Goal: Information Seeking & Learning: Check status

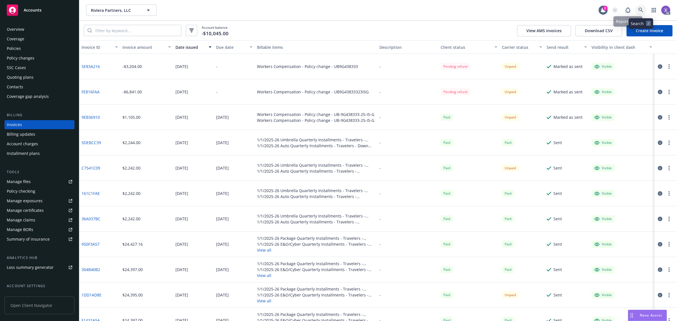
click at [643, 8] on icon at bounding box center [640, 10] width 5 height 5
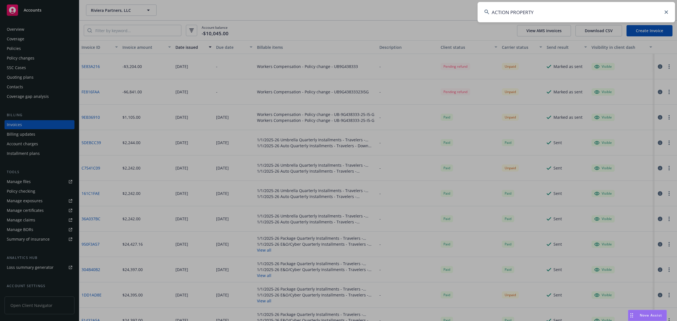
click at [563, 15] on input "ACTION PROPERTY" at bounding box center [575, 12] width 197 height 20
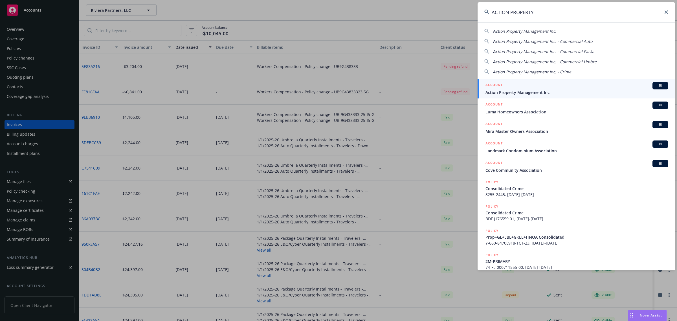
type input "ACTION PROPERTY"
click at [532, 88] on div "ACCOUNT BI" at bounding box center [576, 85] width 183 height 7
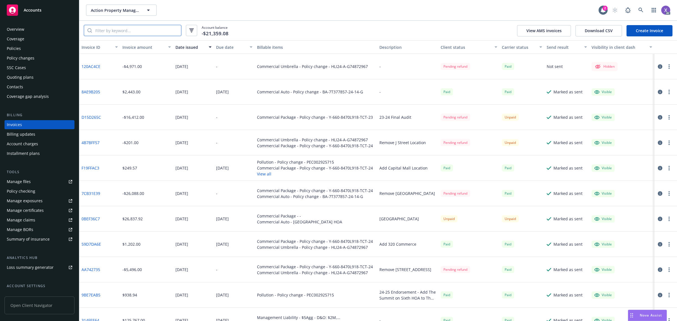
click at [157, 30] on input "search" at bounding box center [136, 30] width 89 height 11
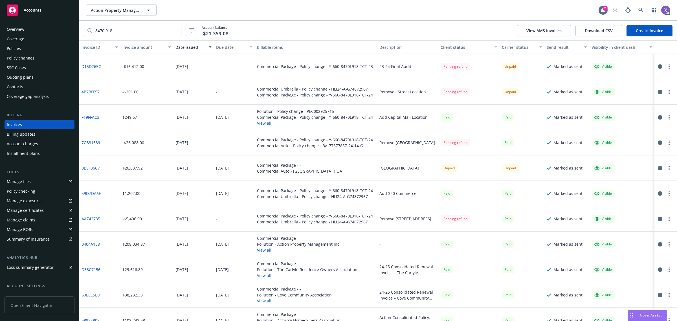
drag, startPoint x: 157, startPoint y: 30, endPoint x: 91, endPoint y: 29, distance: 65.4
click at [91, 29] on div "8470l918" at bounding box center [133, 30] width 98 height 11
type input "660"
click at [641, 10] on icon at bounding box center [640, 10] width 5 height 5
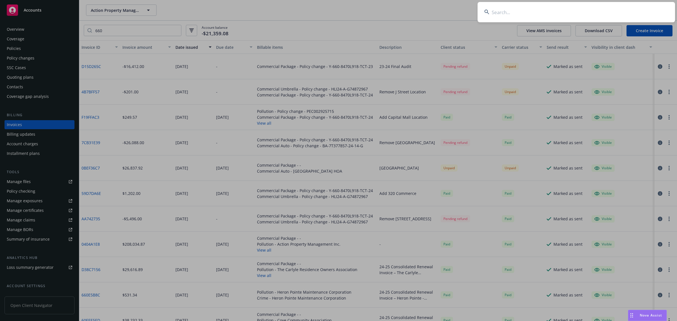
click at [559, 15] on input at bounding box center [575, 12] width 197 height 20
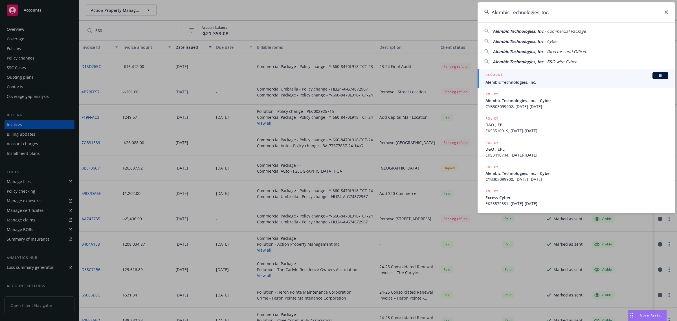
type input "Alembic Technologies, Inc."
click at [519, 78] on div "ACCOUNT BI" at bounding box center [576, 75] width 183 height 7
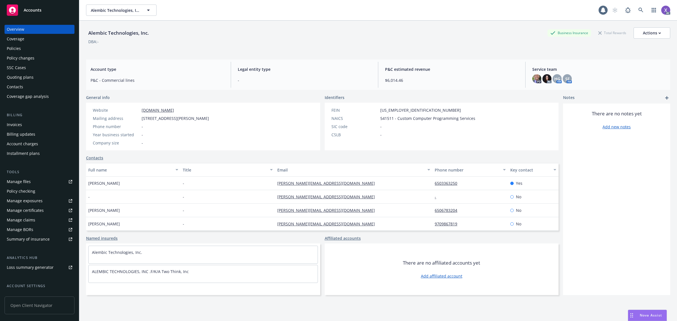
click at [10, 126] on div "Invoices" at bounding box center [14, 124] width 15 height 9
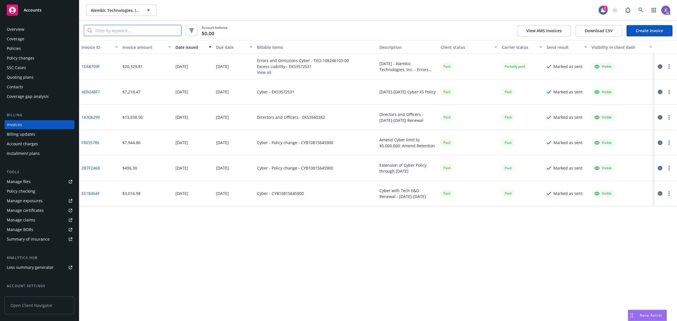
click at [162, 34] on input "search" at bounding box center [136, 30] width 89 height 11
paste input "1EAB709F"
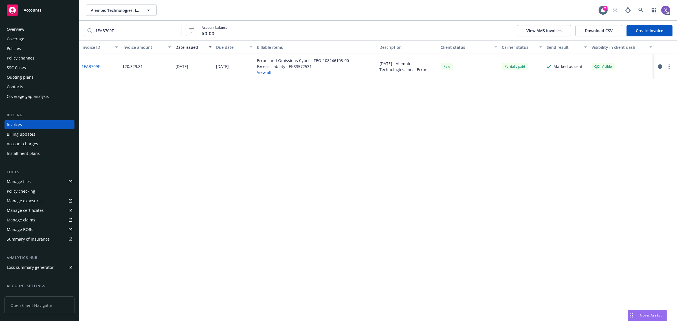
type input "1EAB709F"
click at [659, 66] on icon "button" at bounding box center [660, 66] width 5 height 5
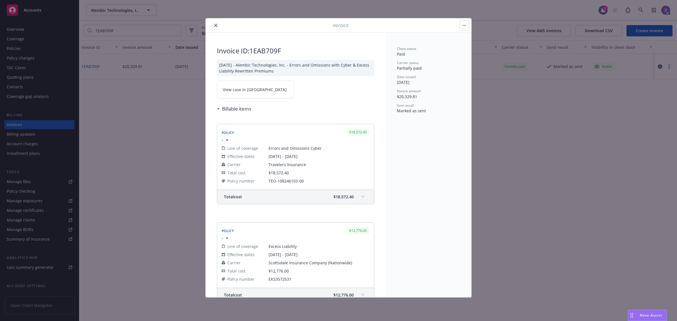
click at [238, 92] on span "View case in SSC" at bounding box center [255, 90] width 64 height 6
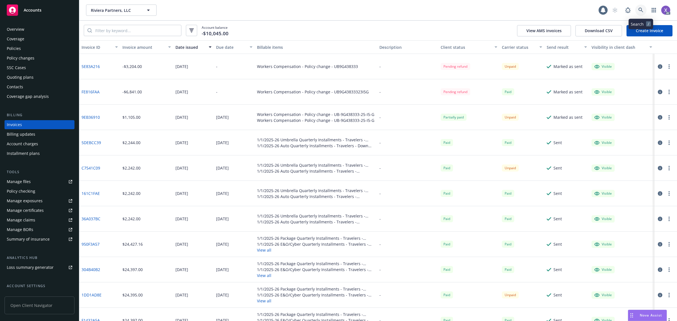
click at [640, 10] on icon at bounding box center [640, 10] width 5 height 5
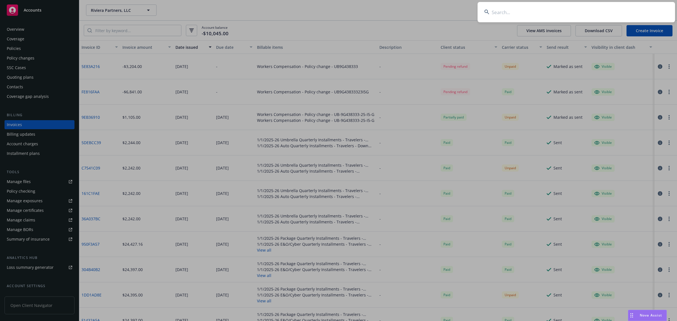
click at [557, 14] on input at bounding box center [575, 12] width 197 height 20
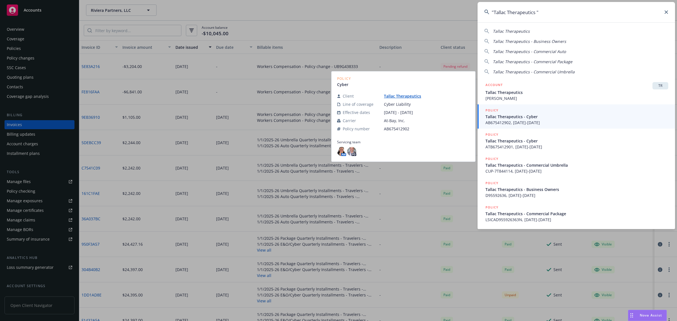
type input ""Tallac Therapeutics ""
click at [525, 116] on span "Tallac Therapeutics - Cyber" at bounding box center [576, 117] width 183 height 6
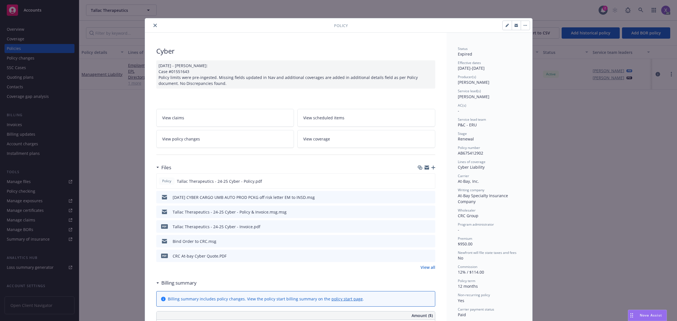
click at [153, 26] on icon "close" at bounding box center [154, 25] width 3 height 3
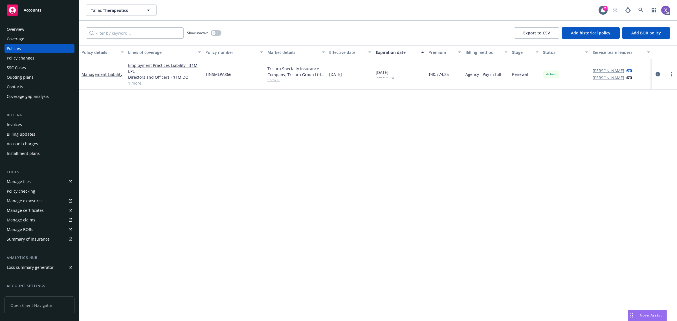
click at [660, 71] on div at bounding box center [664, 74] width 20 height 7
click at [658, 74] on icon "circleInformation" at bounding box center [657, 74] width 5 height 5
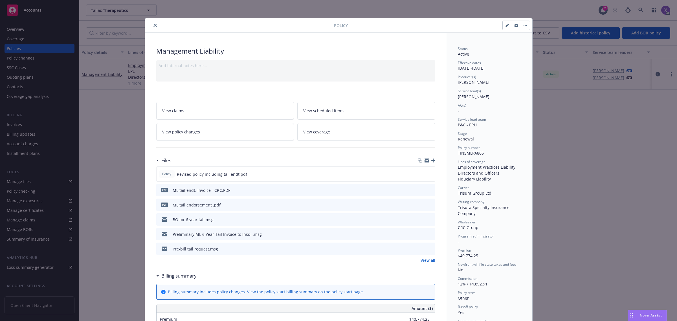
click at [153, 25] on icon "close" at bounding box center [154, 25] width 3 height 3
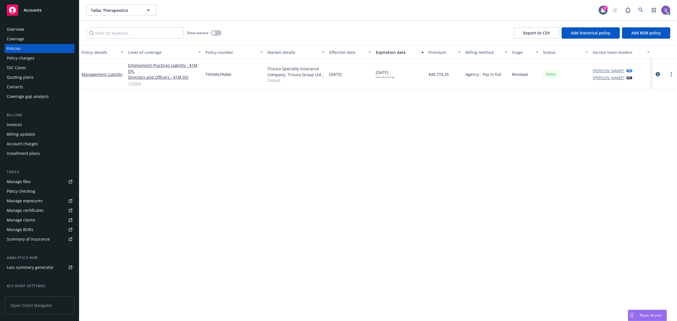
click at [15, 125] on div "Invoices" at bounding box center [14, 124] width 15 height 9
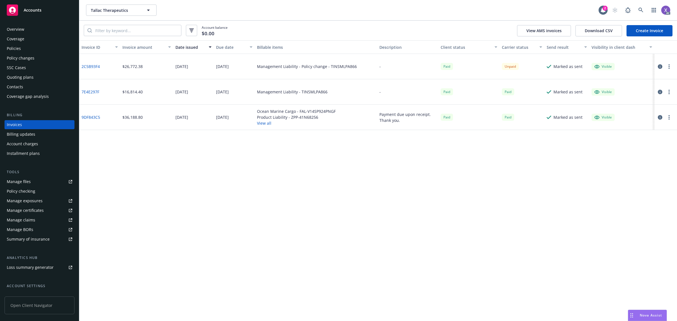
click at [89, 64] on link "2C5B93F4" at bounding box center [90, 66] width 18 height 6
click at [20, 48] on div "Policies" at bounding box center [14, 48] width 14 height 9
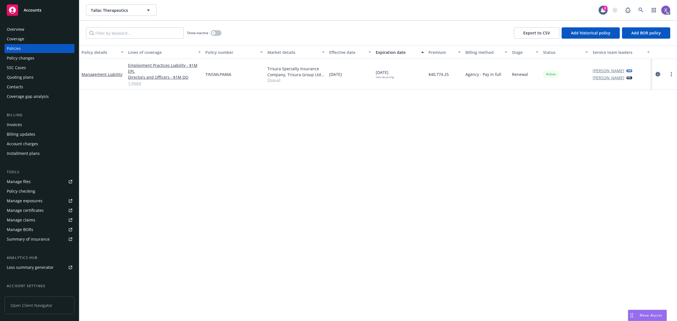
click at [657, 75] on icon "circleInformation" at bounding box center [657, 74] width 5 height 5
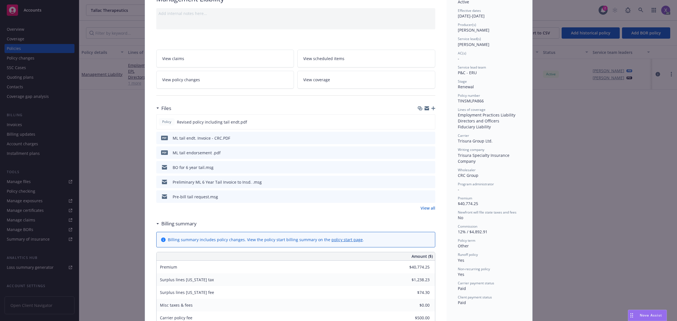
scroll to position [87, 0]
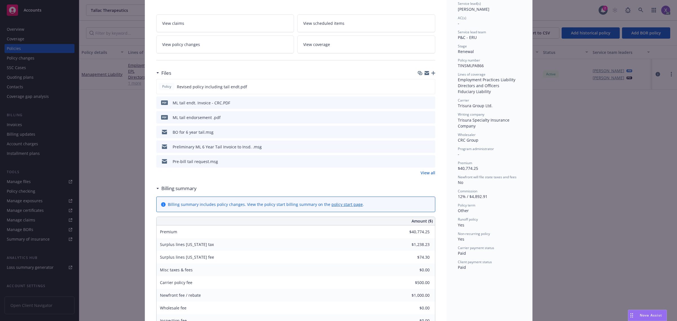
click at [418, 102] on icon "download file" at bounding box center [420, 102] width 5 height 5
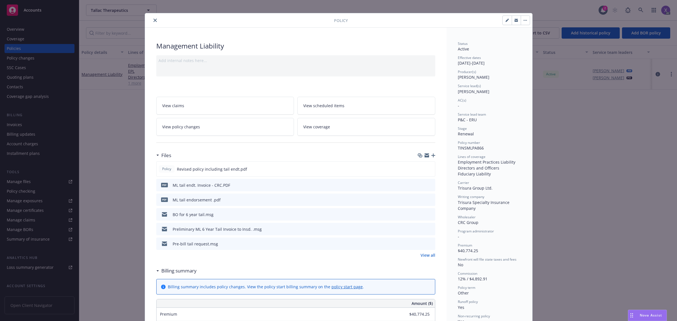
scroll to position [0, 0]
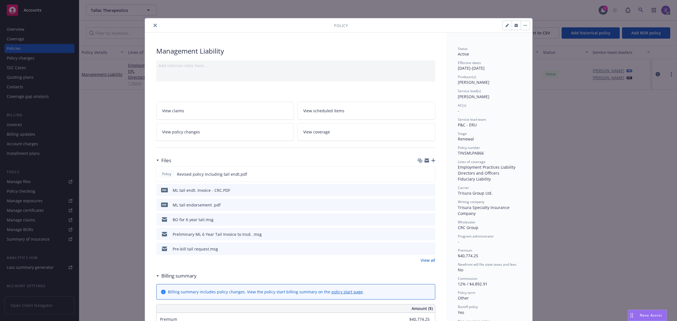
click at [190, 133] on span "View policy changes" at bounding box center [181, 132] width 38 height 6
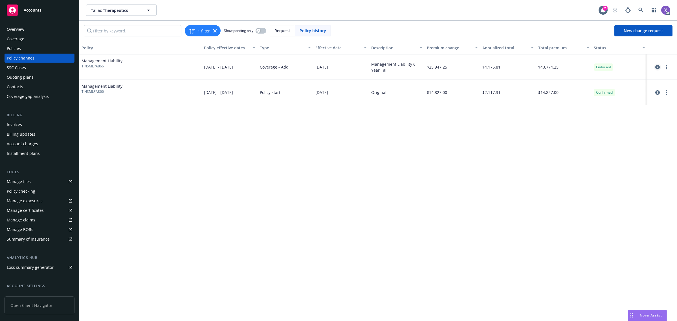
click at [658, 65] on icon "circleInformation" at bounding box center [657, 67] width 5 height 5
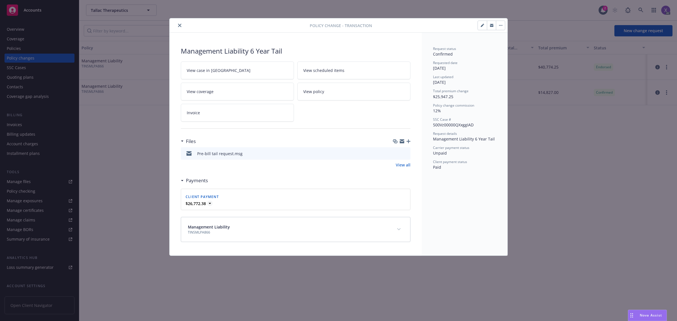
click at [209, 203] on icon at bounding box center [210, 204] width 6 height 6
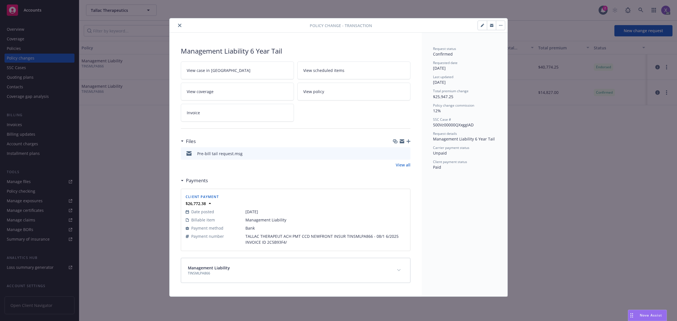
click at [179, 26] on icon "close" at bounding box center [179, 25] width 3 height 3
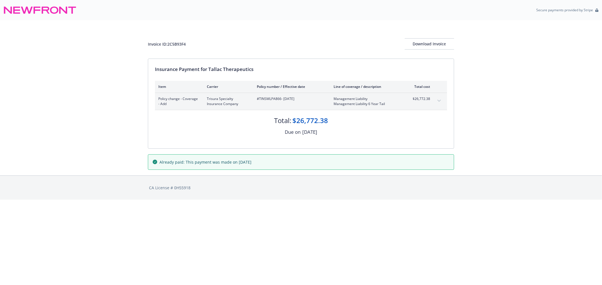
click at [439, 101] on icon "expand content" at bounding box center [438, 101] width 3 height 2
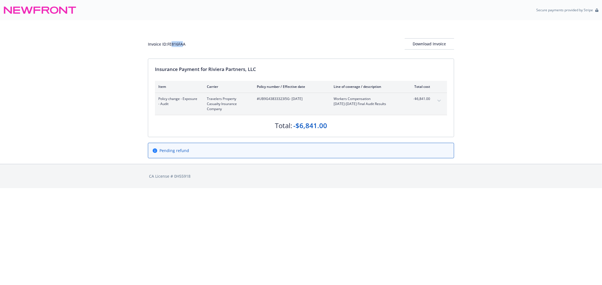
drag, startPoint x: 184, startPoint y: 46, endPoint x: 171, endPoint y: 47, distance: 12.2
click at [171, 47] on div "Invoice ID: FE816FAA Download Invoice" at bounding box center [301, 43] width 306 height 11
drag, startPoint x: 195, startPoint y: 46, endPoint x: 191, endPoint y: 45, distance: 3.8
click at [195, 46] on div "Invoice ID: FE816FAA Download Invoice" at bounding box center [301, 43] width 306 height 11
drag, startPoint x: 185, startPoint y: 43, endPoint x: 168, endPoint y: 44, distance: 17.8
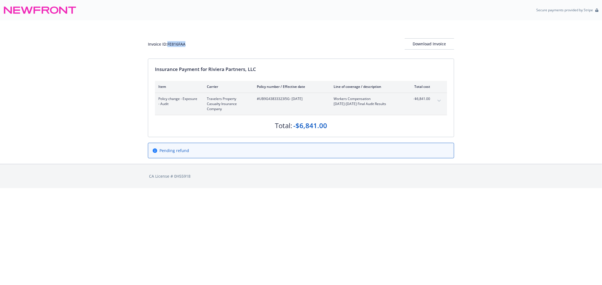
click at [168, 44] on div "Invoice ID: FE816FAA Download Invoice" at bounding box center [301, 43] width 306 height 11
copy div "FE816FAA"
drag, startPoint x: 191, startPoint y: 45, endPoint x: 169, endPoint y: 45, distance: 22.0
click at [169, 45] on div "Invoice ID: 5E83A216 Download Invoice" at bounding box center [301, 43] width 306 height 11
copy div "5E83A216"
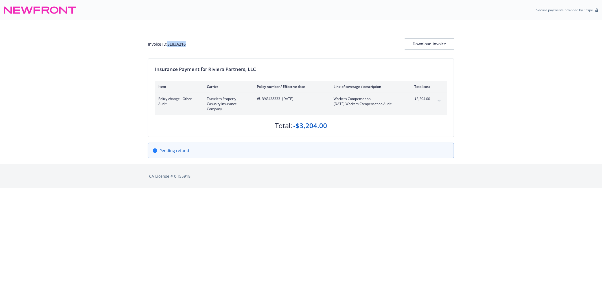
copy div "5E83A216"
click at [317, 188] on html "Secure payments provided by Stripe Invoice ID: 5E83A216 Download Invoice Insura…" at bounding box center [301, 94] width 602 height 188
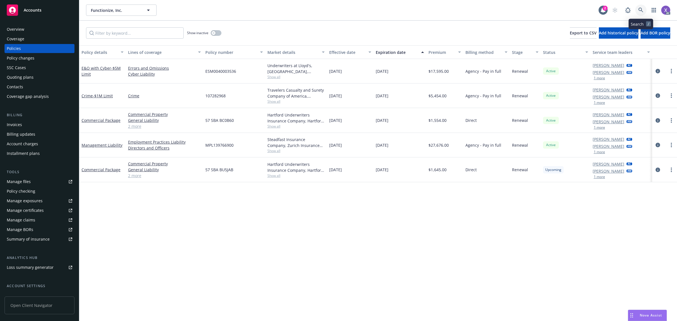
click at [638, 11] on icon at bounding box center [640, 10] width 5 height 5
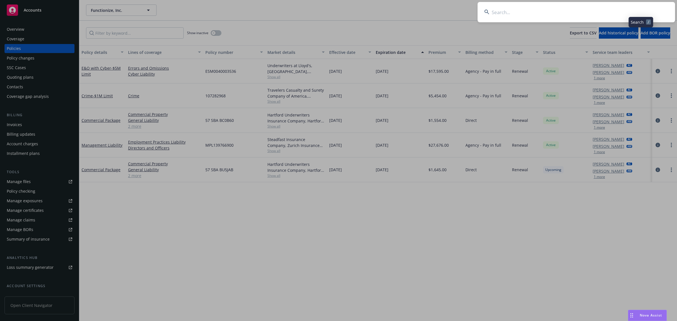
click at [539, 11] on input at bounding box center [575, 12] width 197 height 20
type input "Socratic Works"
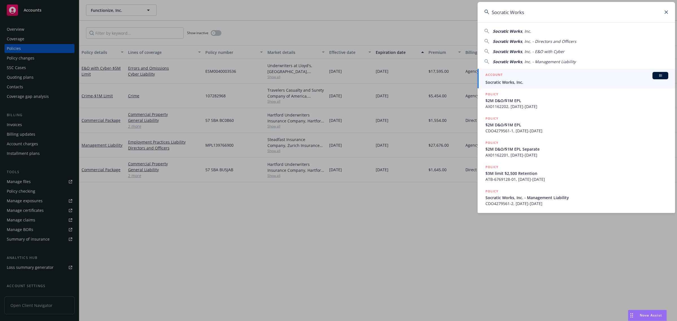
click at [519, 79] on span "Socratic Works, Inc." at bounding box center [576, 82] width 183 height 6
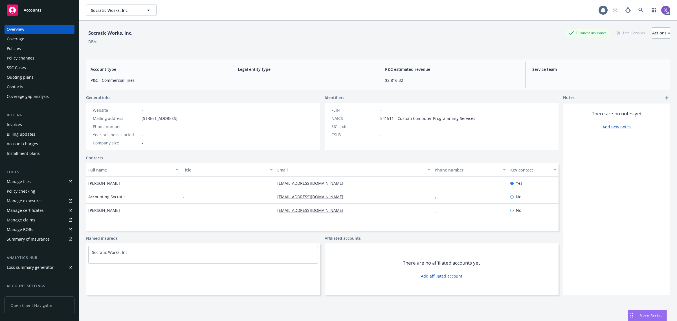
click at [19, 123] on div "Invoices" at bounding box center [14, 124] width 15 height 9
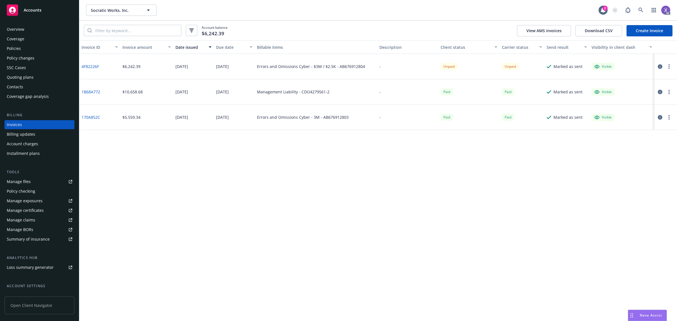
click at [10, 47] on div "Policies" at bounding box center [14, 48] width 14 height 9
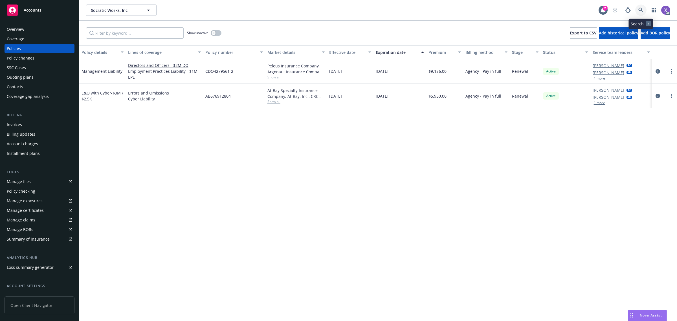
click at [638, 8] on icon at bounding box center [640, 10] width 5 height 5
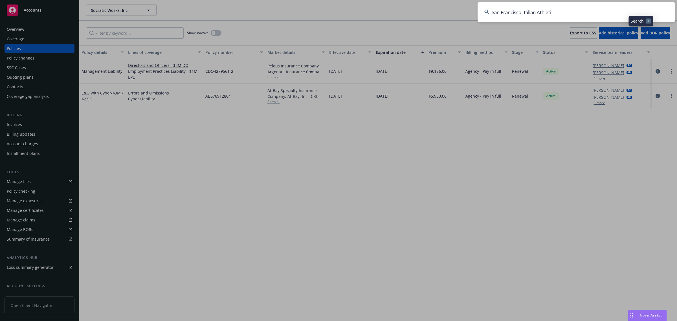
click at [580, 9] on input "San Francisco Italian Athleti" at bounding box center [575, 12] width 197 height 20
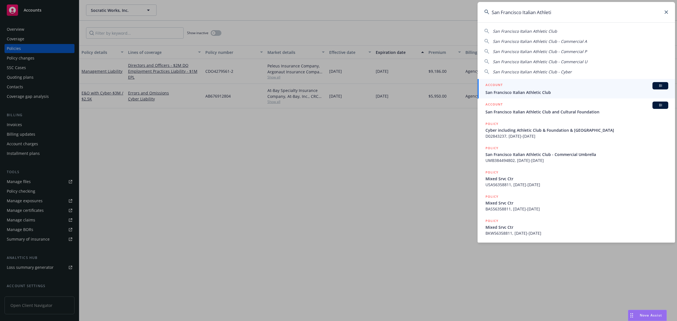
type input "San Francisco Italian Athleti"
click at [523, 95] on link "ACCOUNT BI San Francisco Italian Athletic Club" at bounding box center [575, 88] width 197 height 19
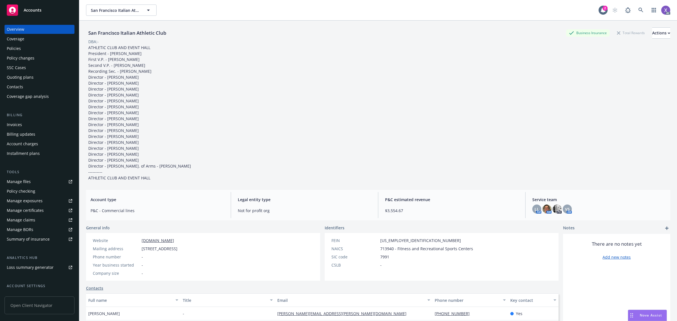
click at [20, 124] on div "Invoices" at bounding box center [14, 124] width 15 height 9
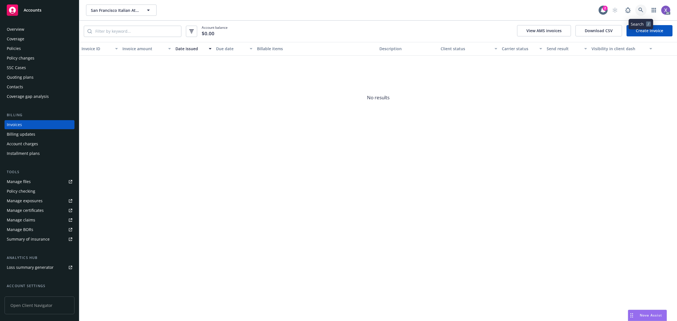
click at [642, 8] on icon at bounding box center [640, 10] width 5 height 5
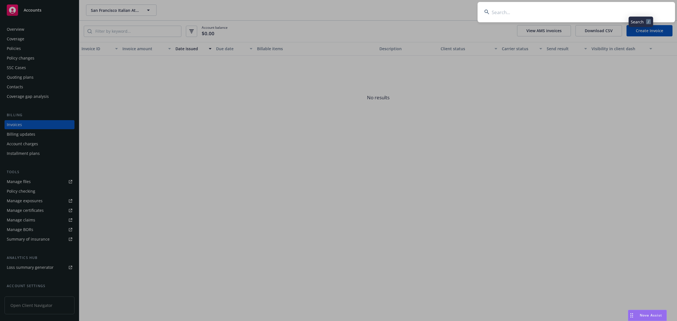
click at [563, 9] on input at bounding box center [575, 12] width 197 height 20
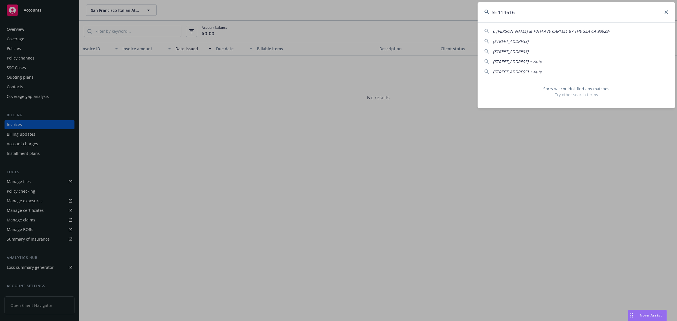
click at [499, 14] on input "SE 114616" at bounding box center [575, 12] width 197 height 20
click at [521, 15] on input "SE114616" at bounding box center [575, 12] width 197 height 20
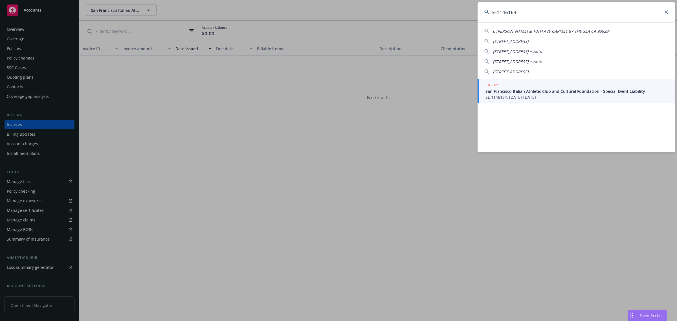
type input "SE1146164"
click at [517, 91] on span "San Francisco Italian Athletic Club and Cultural Foundation - Special Event Lia…" at bounding box center [576, 91] width 183 height 6
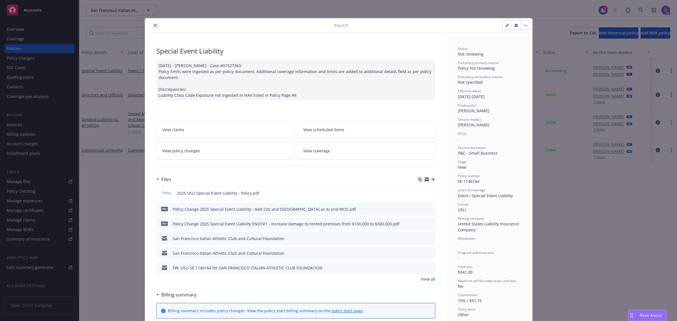
click at [153, 22] on button "close" at bounding box center [155, 25] width 7 height 7
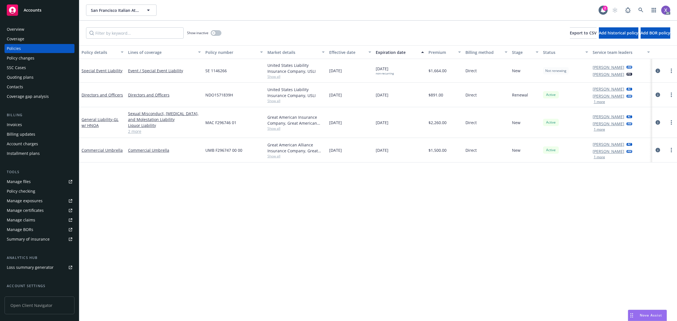
click at [25, 125] on div "Invoices" at bounding box center [39, 124] width 65 height 9
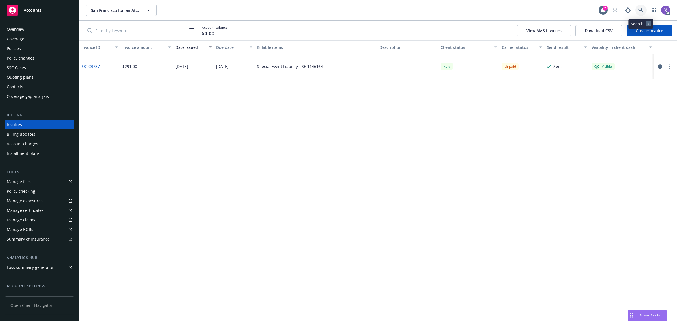
click at [641, 9] on icon at bounding box center [640, 10] width 5 height 5
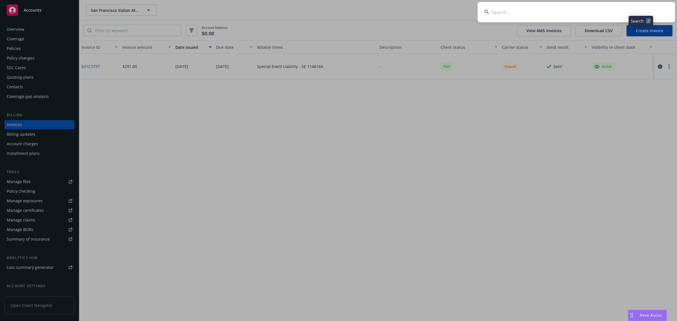
click at [558, 19] on input at bounding box center [575, 12] width 197 height 20
type input "329.16"
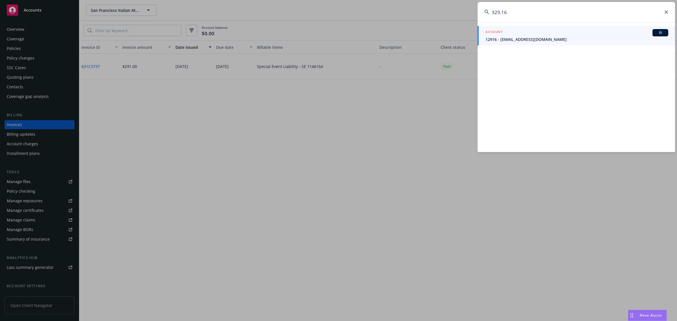
drag, startPoint x: 537, startPoint y: 19, endPoint x: 437, endPoint y: 20, distance: 100.7
click at [438, 20] on div "329.16 ACCOUNT BI 12916 - bgates@msn.com" at bounding box center [338, 160] width 677 height 321
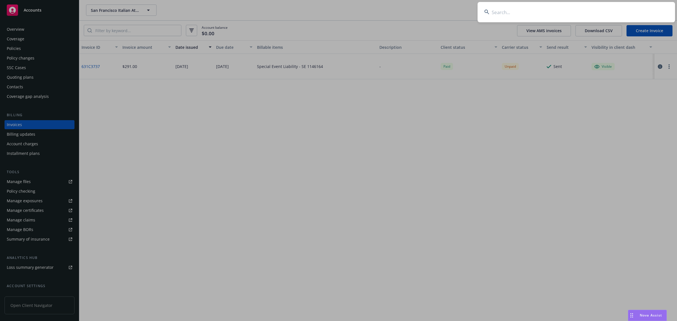
click at [522, 14] on input at bounding box center [575, 12] width 197 height 20
paste input "Innersense Organic Beauty"
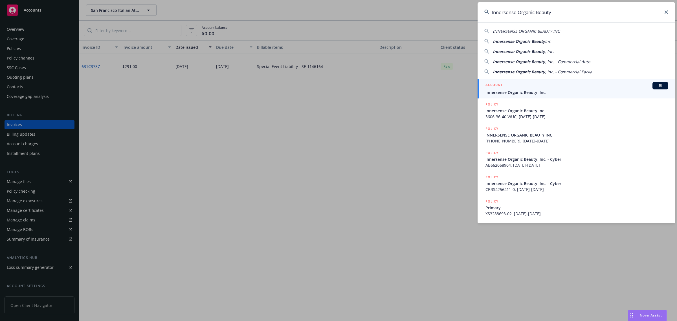
type input "Innersense Organic Beauty"
drag, startPoint x: 517, startPoint y: 92, endPoint x: 501, endPoint y: 89, distance: 16.7
click at [517, 92] on span "Innersense Organic Beauty, Inc." at bounding box center [576, 92] width 183 height 6
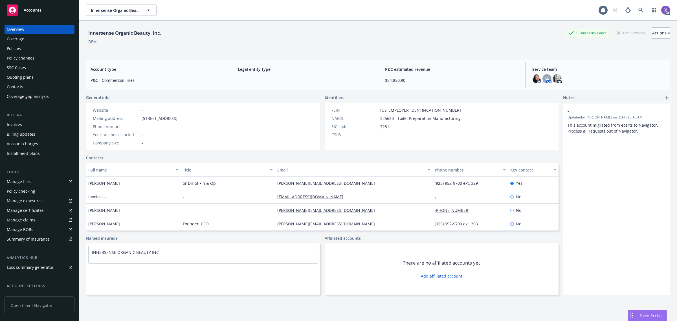
click at [16, 123] on div "Invoices" at bounding box center [14, 124] width 15 height 9
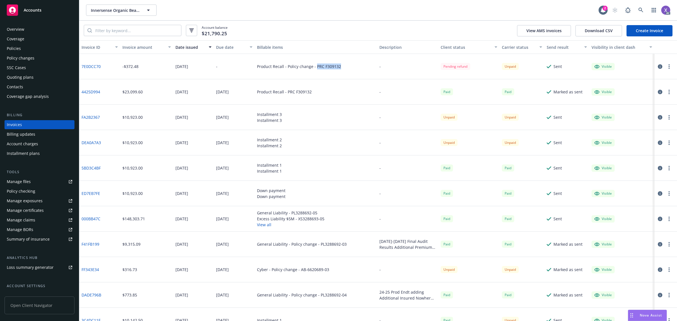
drag, startPoint x: 313, startPoint y: 68, endPoint x: 337, endPoint y: 70, distance: 23.7
click at [337, 70] on div "Product Recall - Policy change - PRC F309132" at bounding box center [316, 66] width 122 height 25
copy div "PRC F309132"
click at [7, 47] on div "Policies" at bounding box center [14, 48] width 14 height 9
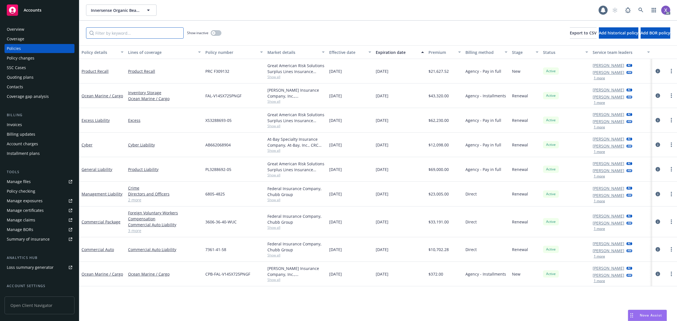
click at [111, 37] on input "Filter by keyword..." at bounding box center [135, 32] width 98 height 11
paste input "PRC F309132"
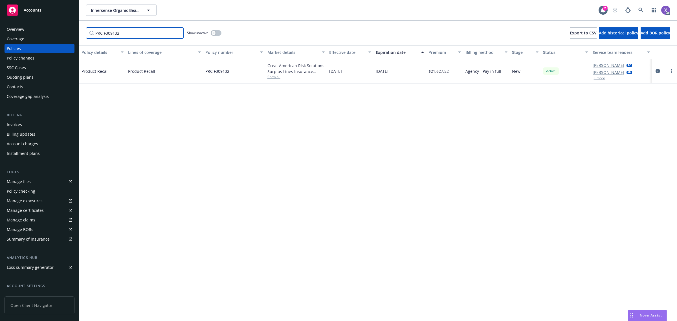
type input "PRC F309132"
click at [21, 124] on div "Invoices" at bounding box center [14, 124] width 15 height 9
